Goal: Task Accomplishment & Management: Manage account settings

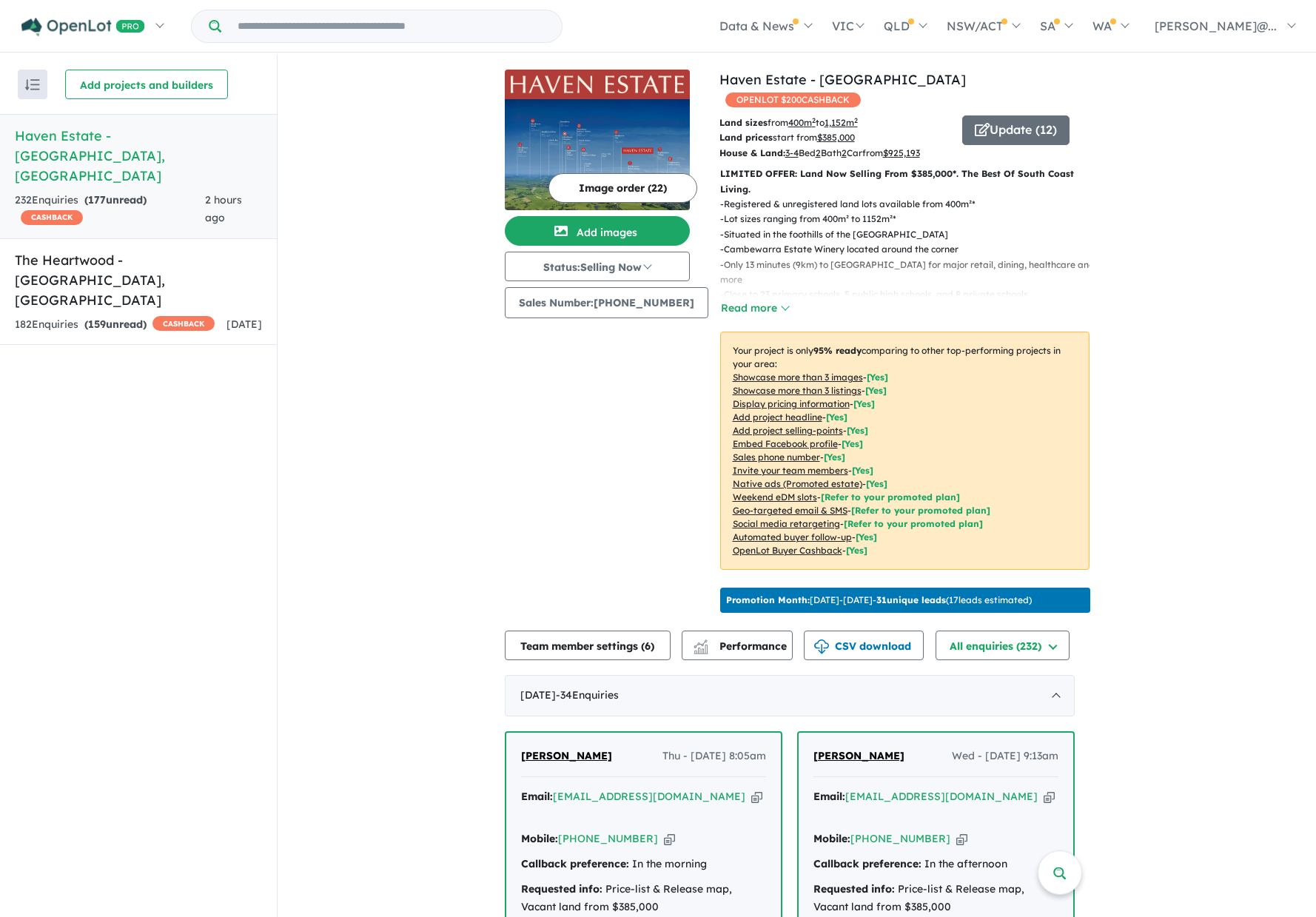
click at [110, 192] on div "232 Enquir ies ( 177 unread) CASHBACK" at bounding box center [109, 210] width 190 height 36
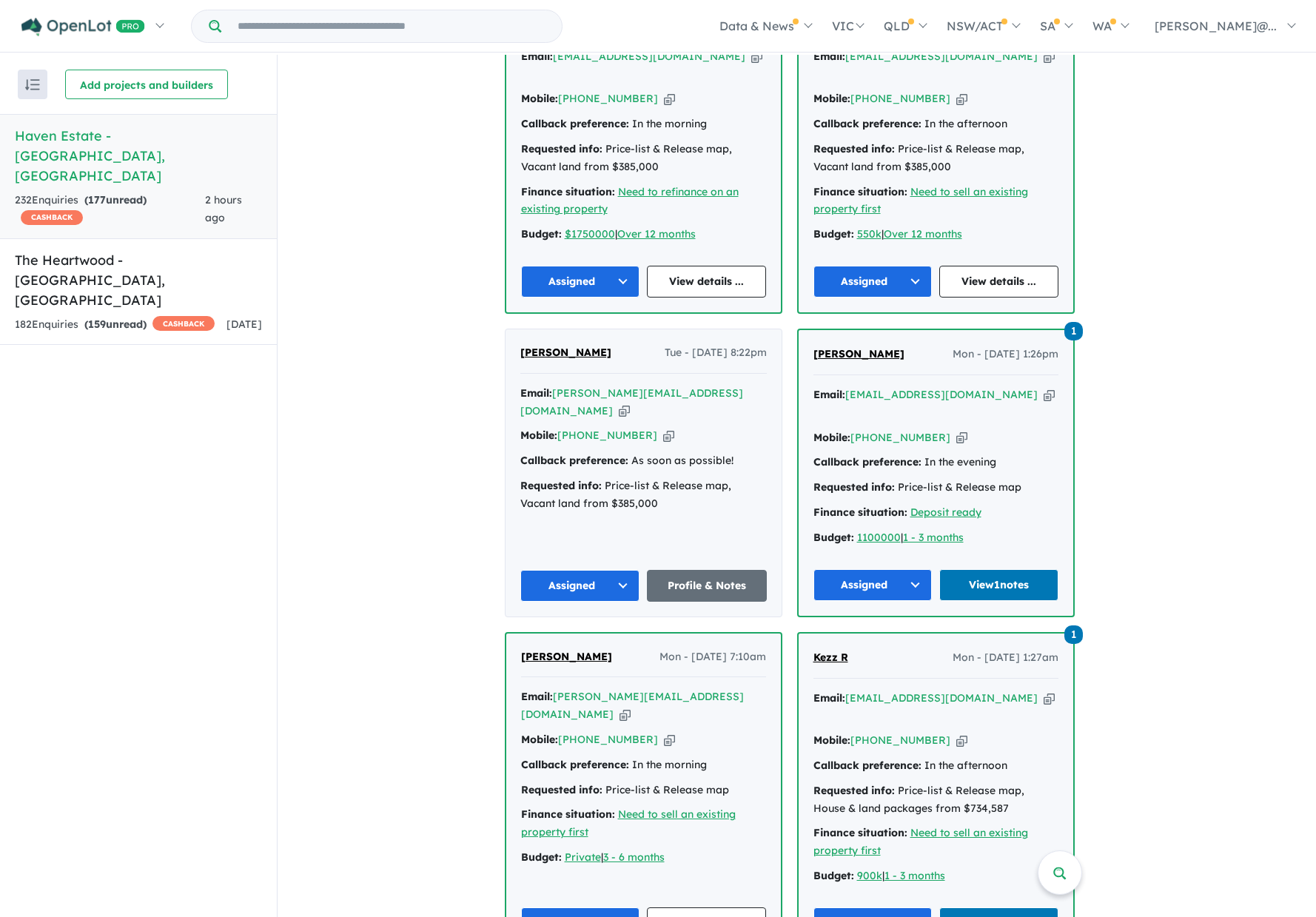
scroll to position [814, 0]
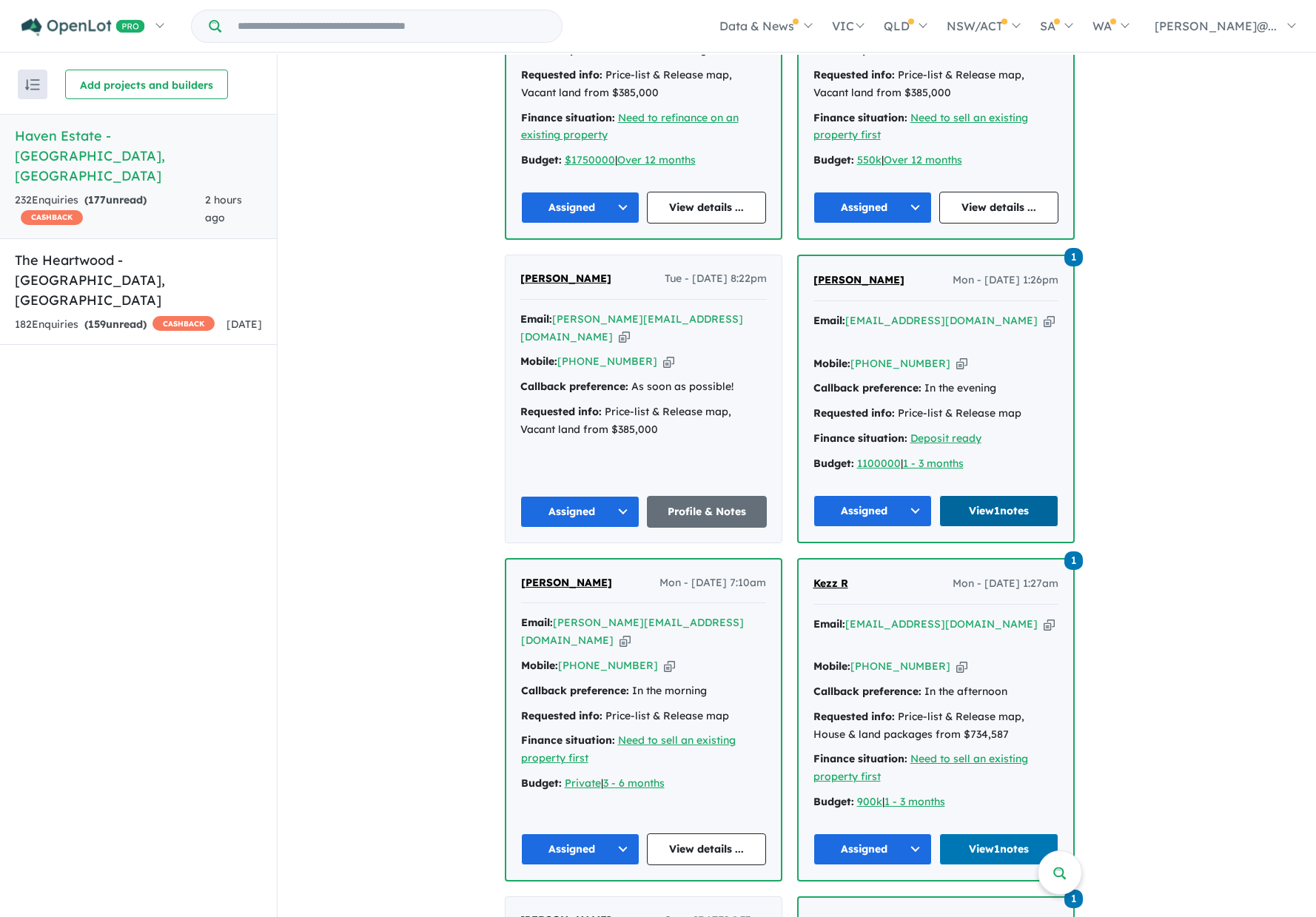
click at [999, 495] on link "View 1 notes" at bounding box center [998, 511] width 119 height 32
